Goal: Find specific page/section: Find specific page/section

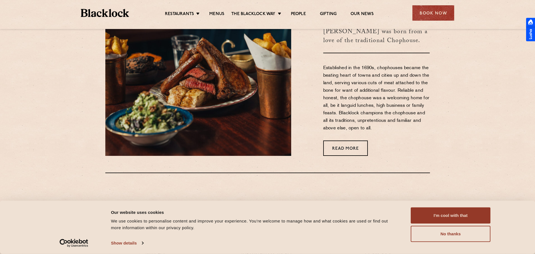
scroll to position [275, 0]
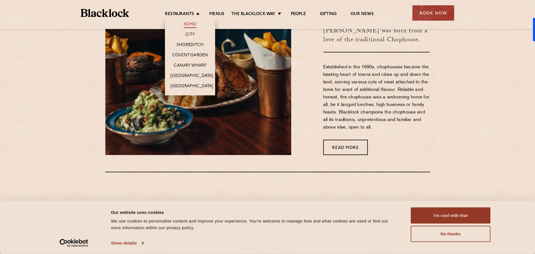
click at [193, 24] on link "Soho" at bounding box center [190, 25] width 13 height 6
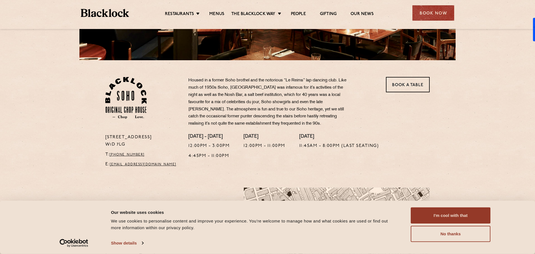
scroll to position [99, 0]
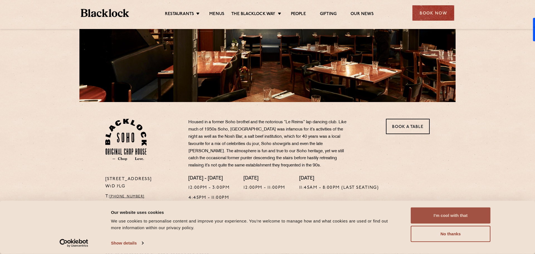
click at [454, 218] on button "I'm cool with that" at bounding box center [451, 215] width 80 height 16
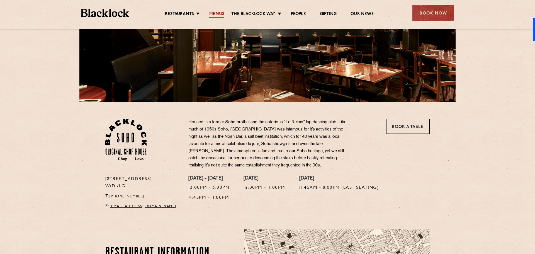
click at [215, 11] on link "Menus" at bounding box center [216, 14] width 15 height 6
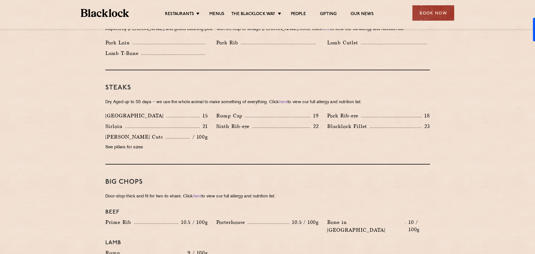
scroll to position [479, 0]
